Goal: Navigation & Orientation: Understand site structure

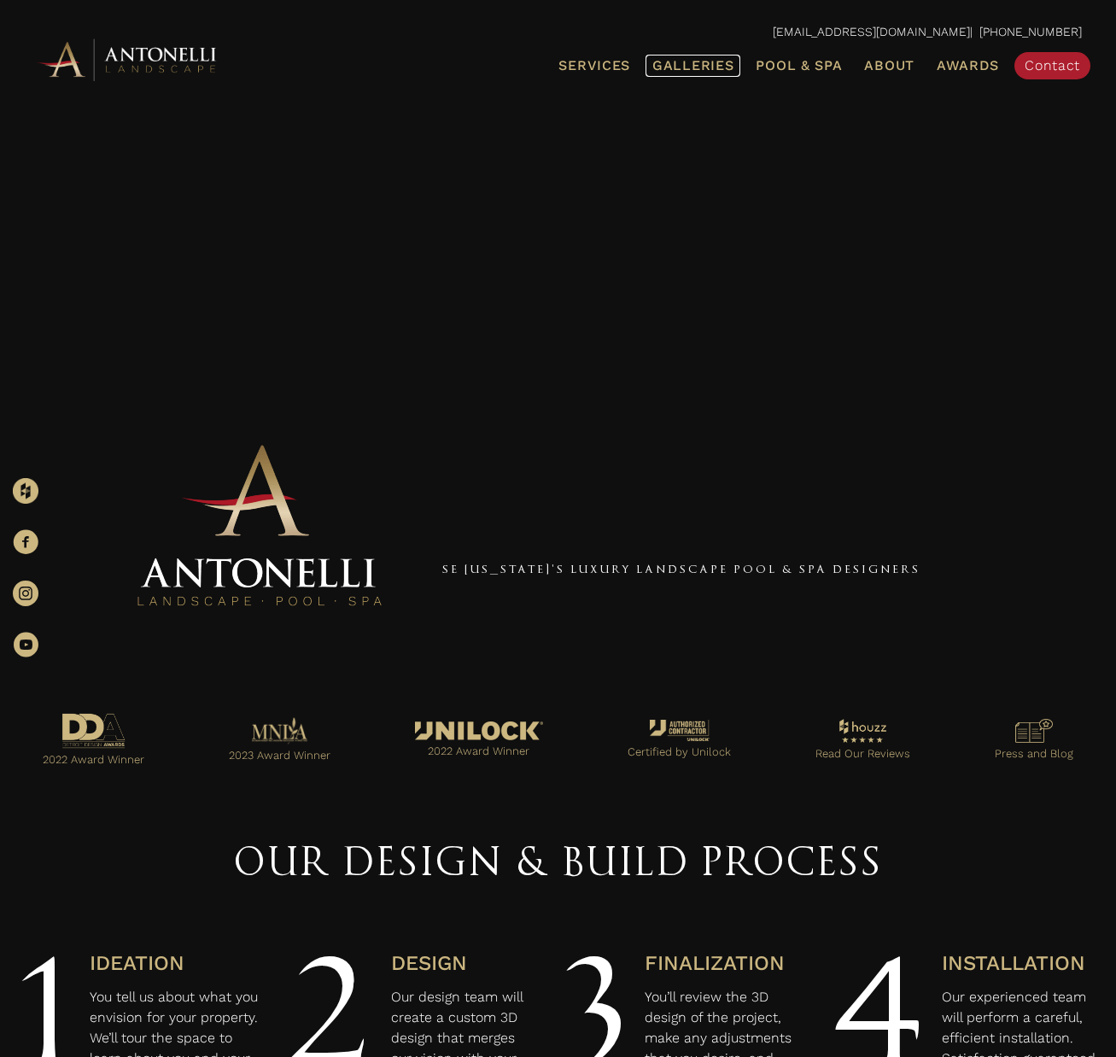
click at [679, 62] on span "Galleries" at bounding box center [692, 65] width 81 height 16
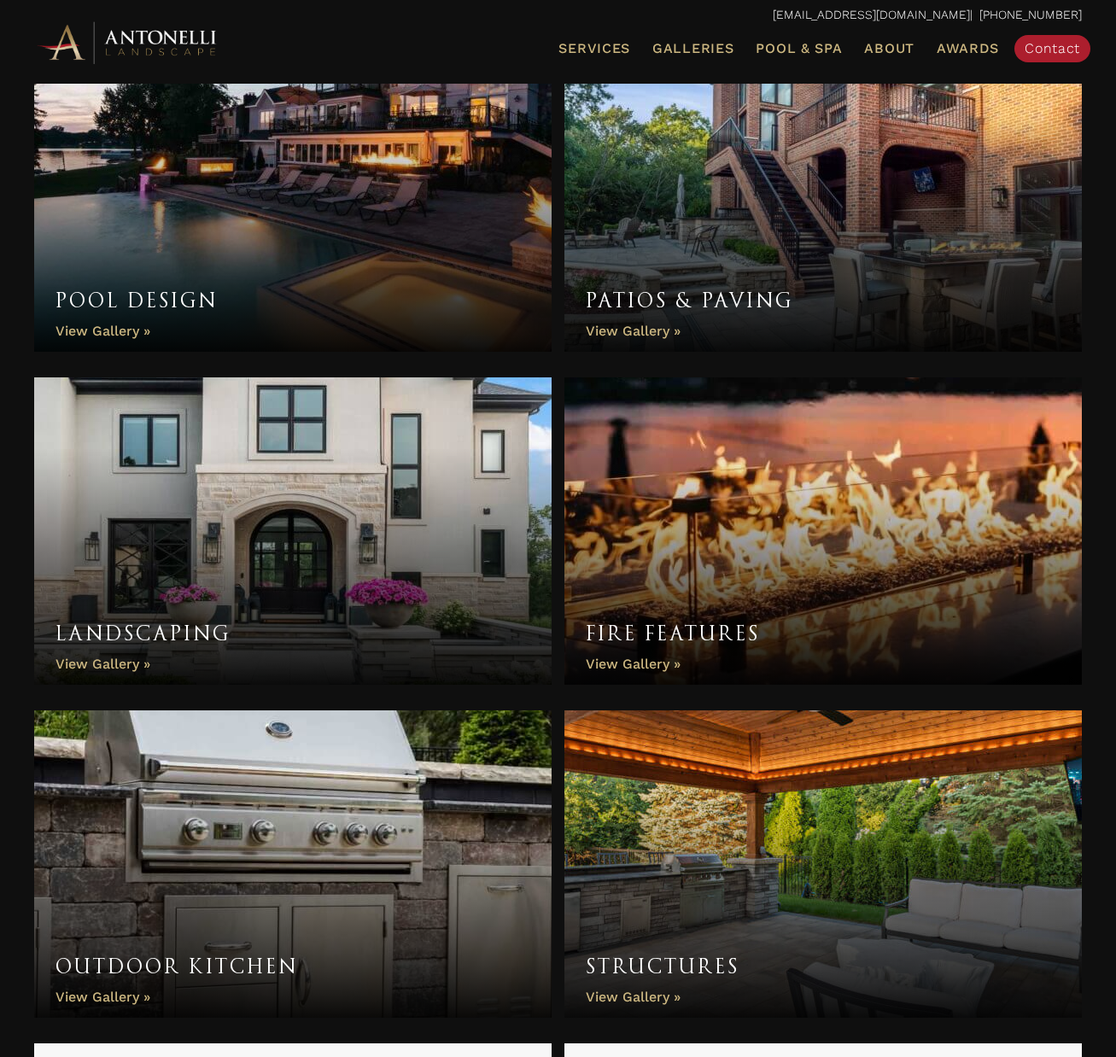
scroll to position [1119, 0]
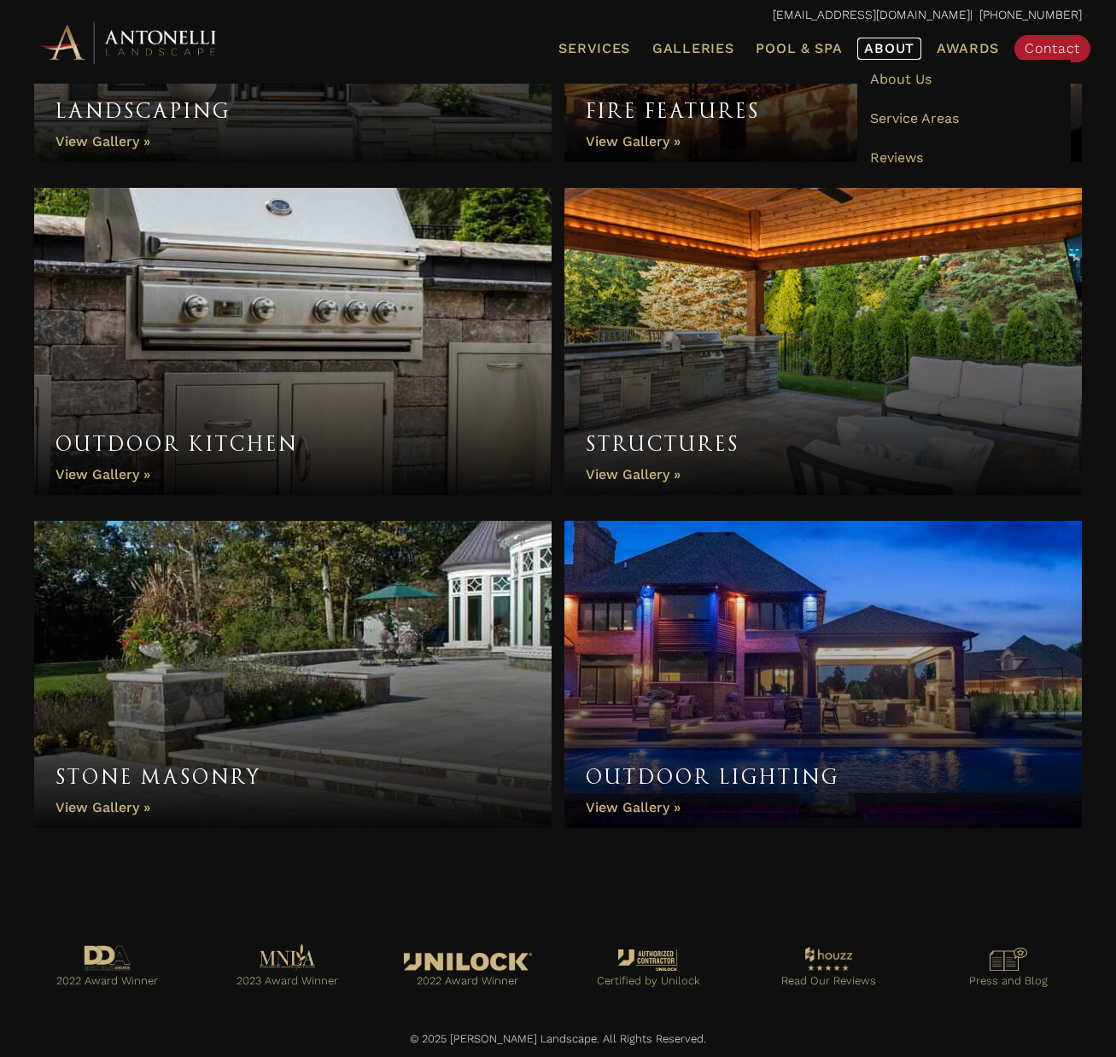
click at [873, 55] on span "About" at bounding box center [889, 49] width 50 height 14
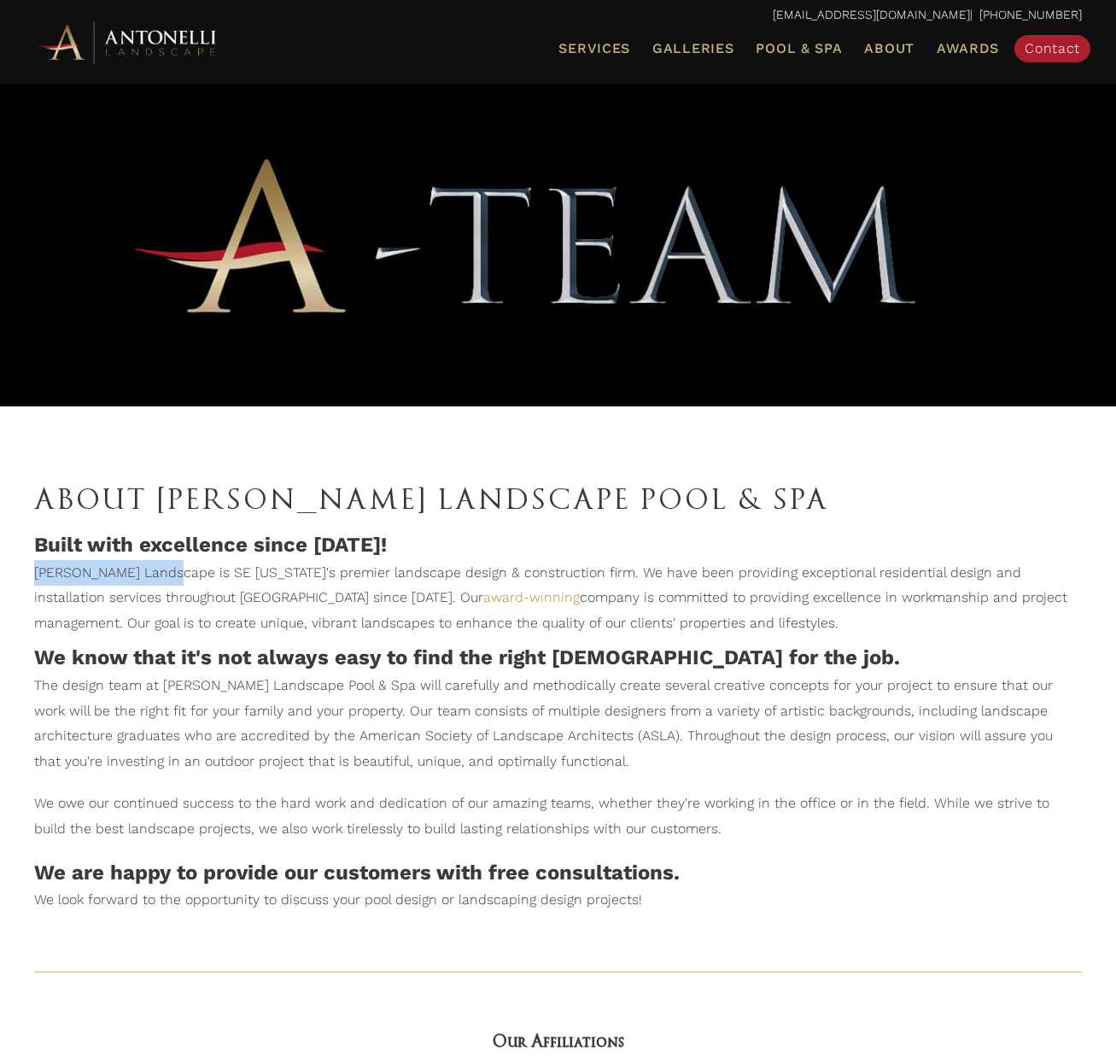
drag, startPoint x: 34, startPoint y: 574, endPoint x: 160, endPoint y: 573, distance: 126.3
click at [161, 573] on p "Antonelli Landscape is SE Michigan's premier landscape design & construction fi…" at bounding box center [557, 602] width 1047 height 84
copy p "Antonelli Landscape"
